Goal: Information Seeking & Learning: Learn about a topic

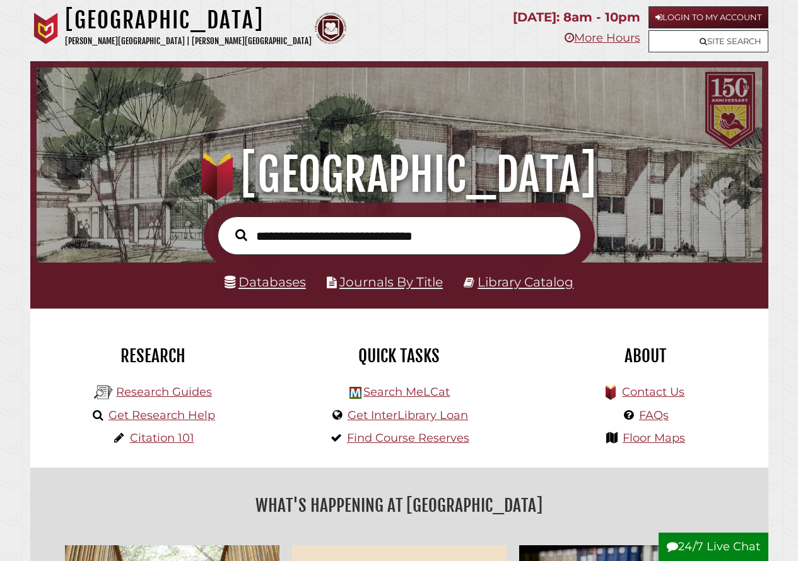
click at [275, 351] on div "Research Research Guides Get Research Help Citation 101" at bounding box center [153, 387] width 246 height 158
click at [184, 387] on link "Research Guides" at bounding box center [164, 392] width 96 height 14
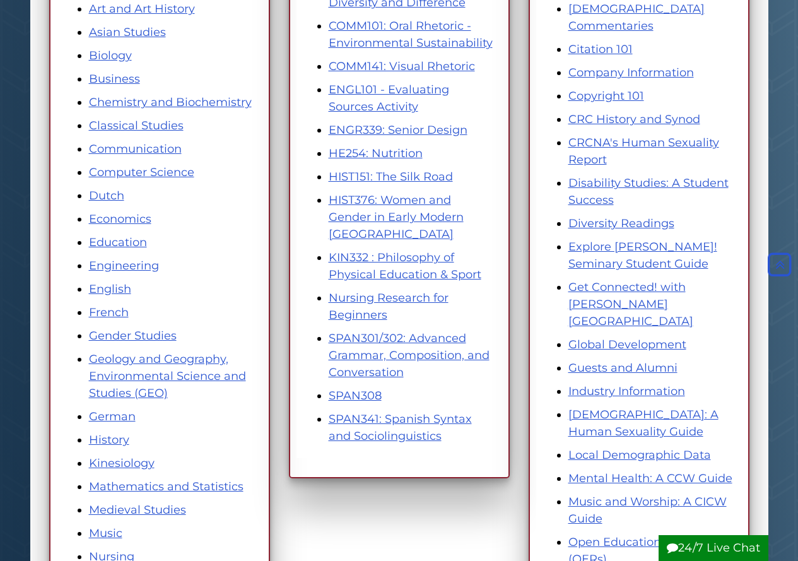
scroll to position [189, 0]
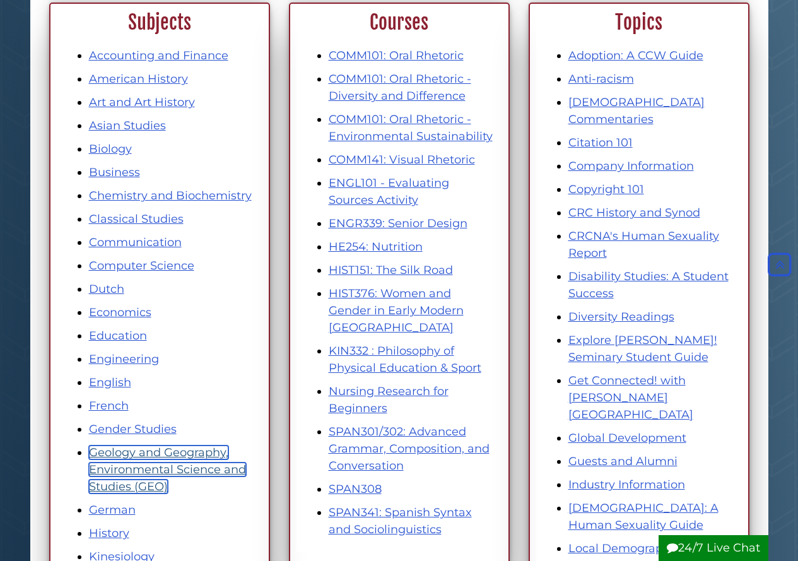
click at [149, 457] on link "Geology and Geography, Environmental Science and Studies (GEO)" at bounding box center [167, 469] width 157 height 48
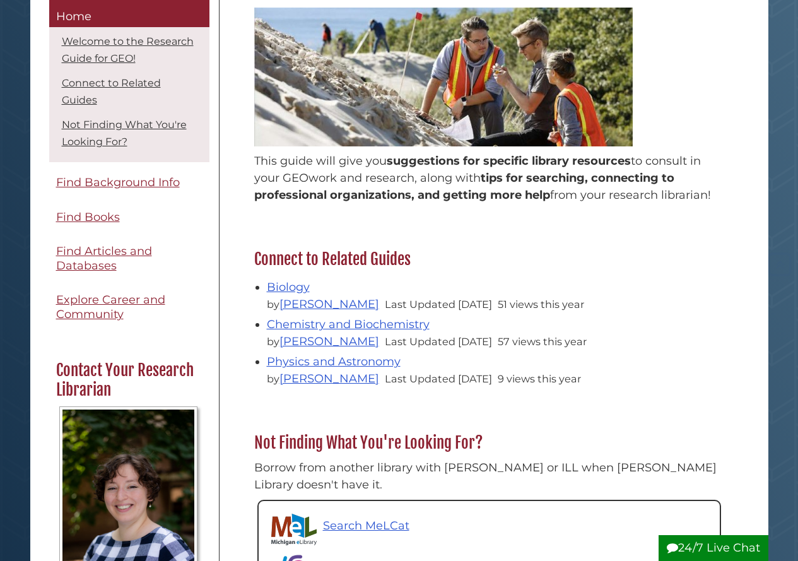
scroll to position [252, 0]
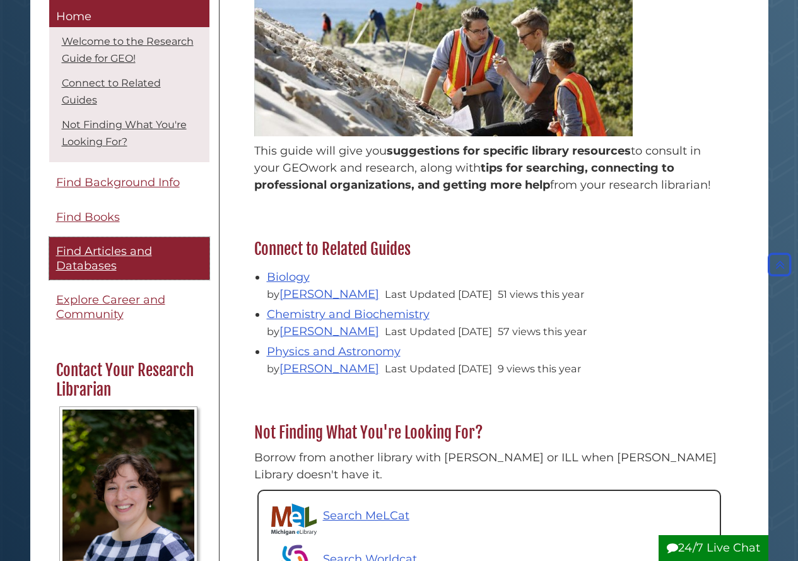
click at [105, 269] on span "Find Articles and Databases" at bounding box center [104, 259] width 96 height 28
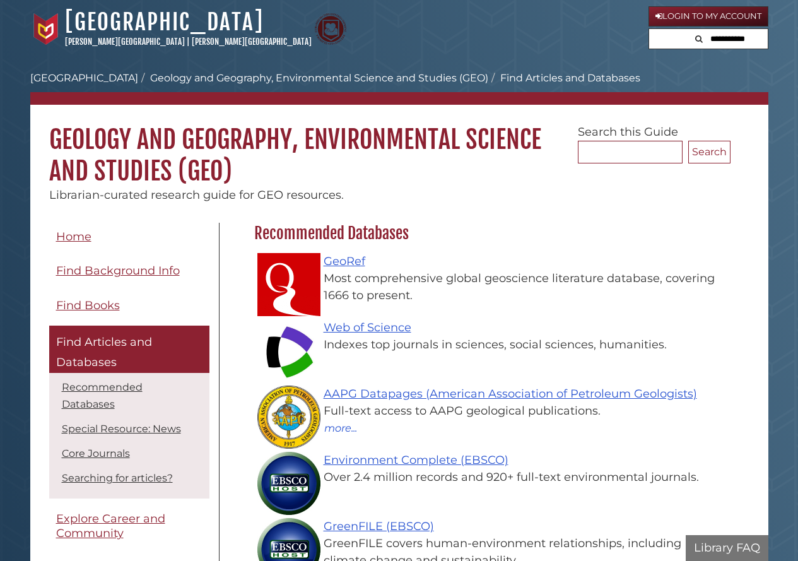
scroll to position [367, 482]
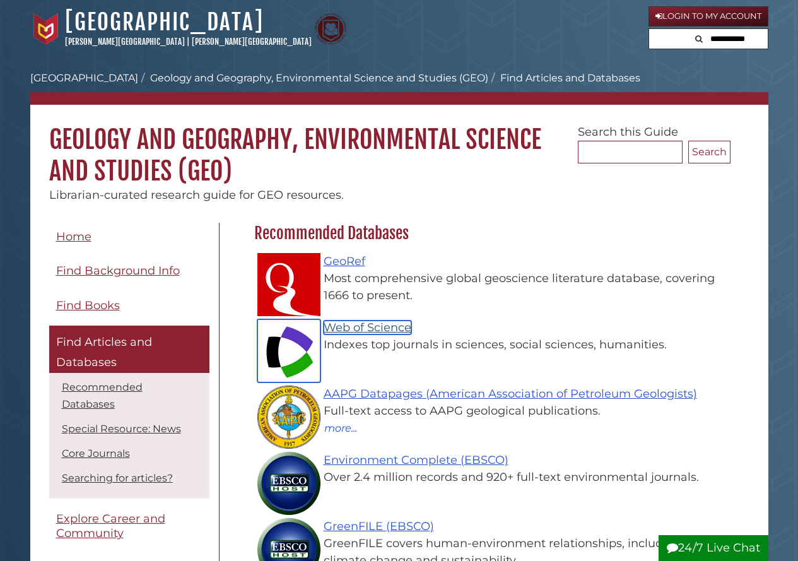
click at [332, 327] on link "Web of Science" at bounding box center [368, 327] width 88 height 14
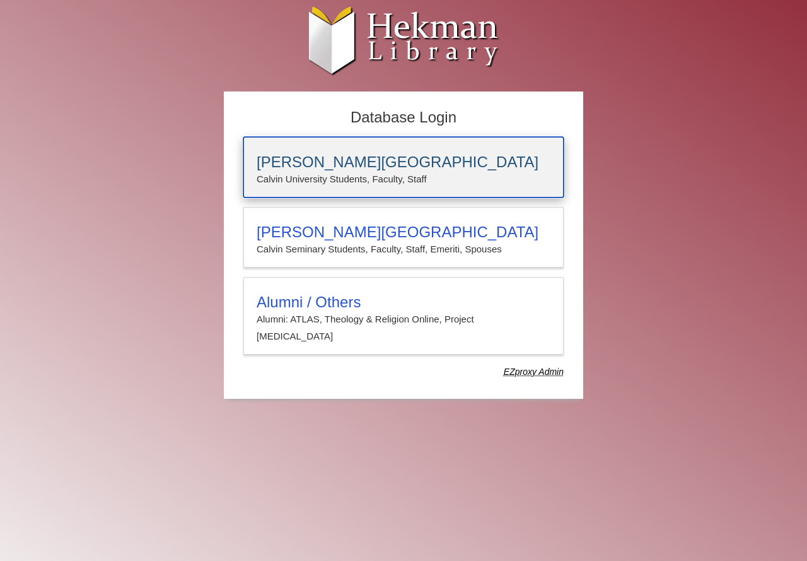
click at [359, 163] on h3 "[PERSON_NAME][GEOGRAPHIC_DATA]" at bounding box center [404, 162] width 294 height 18
